Goal: Find specific fact: Find specific fact

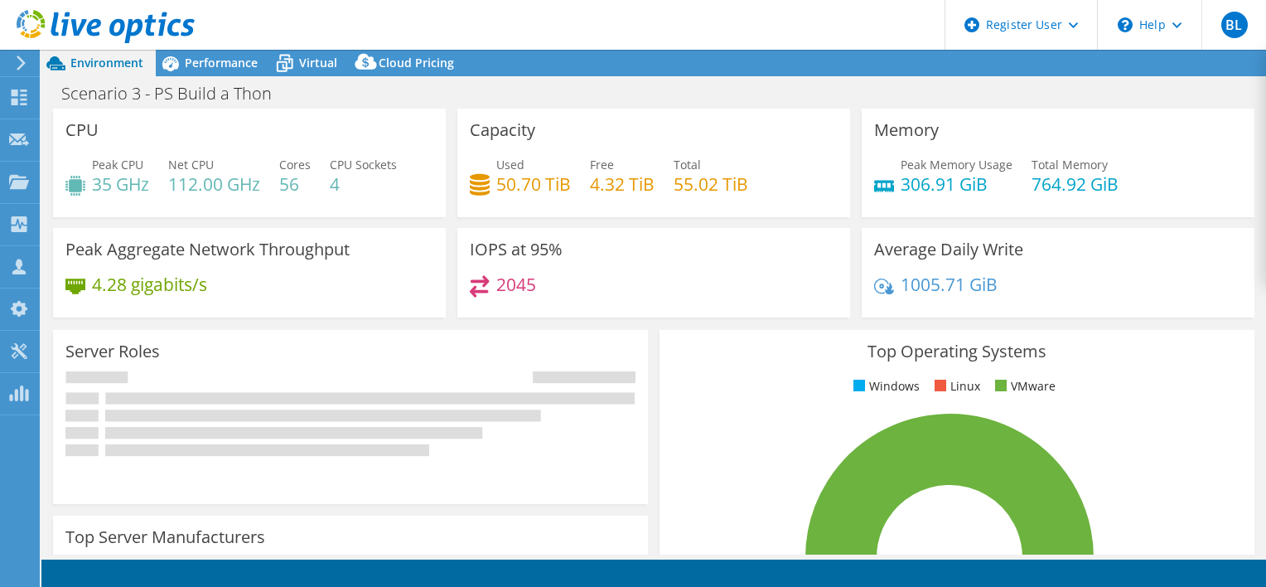
select select "USD"
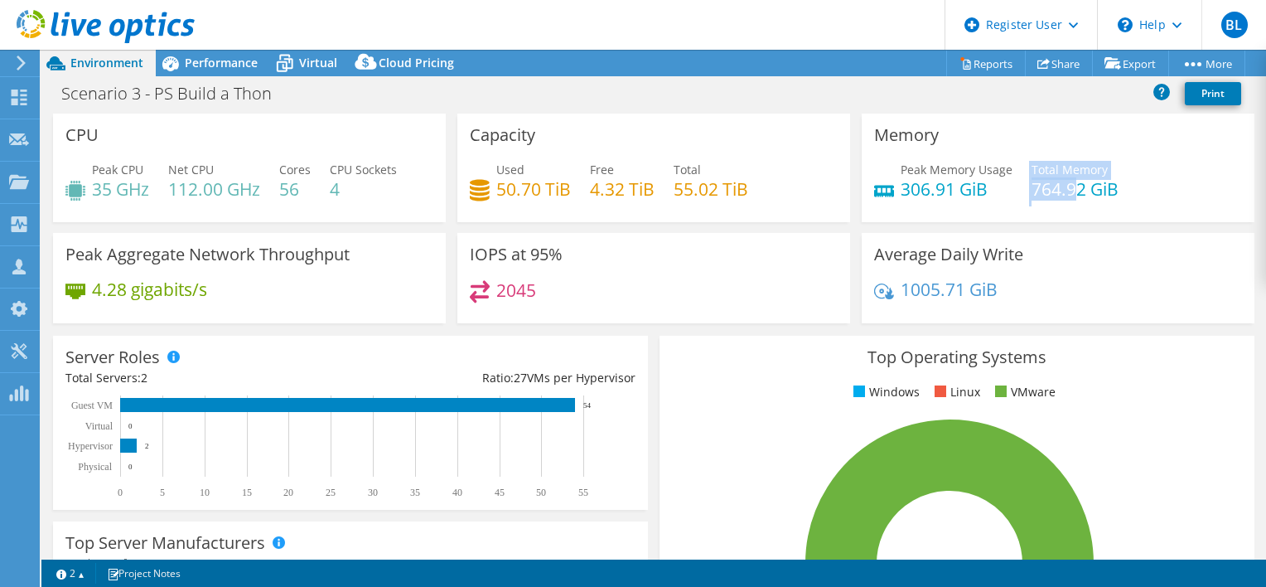
drag, startPoint x: 1017, startPoint y: 194, endPoint x: 1071, endPoint y: 189, distance: 54.1
click at [1071, 189] on div "Peak Memory Usage 306.91 GiB Total Memory 764.92 GiB" at bounding box center [1058, 188] width 368 height 54
click at [1071, 192] on h4 "764.92 GiB" at bounding box center [1075, 189] width 87 height 18
click at [1075, 191] on h4 "764.92 GiB" at bounding box center [1075, 189] width 87 height 18
drag, startPoint x: 1075, startPoint y: 191, endPoint x: 1022, endPoint y: 192, distance: 53.1
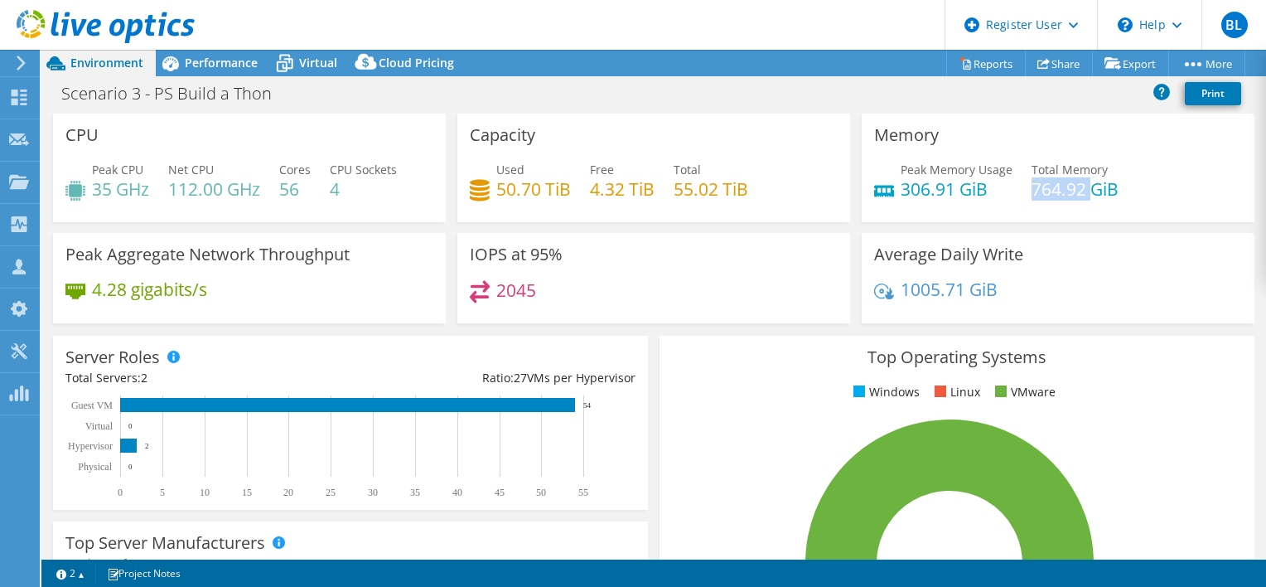
click at [1032, 192] on h4 "764.92 GiB" at bounding box center [1075, 189] width 87 height 18
copy h4 "764.92"
drag, startPoint x: 894, startPoint y: 193, endPoint x: 943, endPoint y: 187, distance: 49.2
click at [943, 187] on h4 "306.91 GiB" at bounding box center [957, 189] width 112 height 18
copy h4 "306.91"
